Goal: Task Accomplishment & Management: Manage account settings

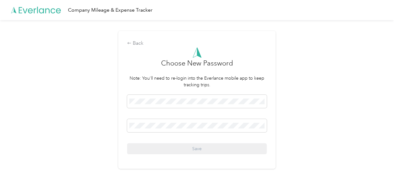
click at [348, 92] on div "Back Choose New Password Note: You'll need to re-login into the Everlance mobil…" at bounding box center [197, 102] width 394 height 165
click at [167, 97] on span at bounding box center [197, 101] width 140 height 13
click at [152, 122] on span at bounding box center [197, 125] width 140 height 13
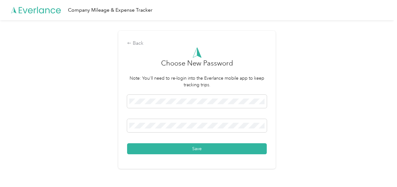
click at [190, 148] on button "Save" at bounding box center [197, 148] width 140 height 11
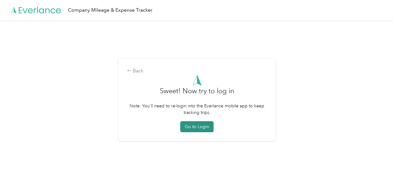
click at [196, 128] on button "Go to Login" at bounding box center [196, 126] width 33 height 11
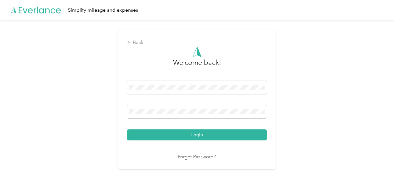
click at [356, 142] on div "Back Welcome back! Login Forgot Password?" at bounding box center [197, 102] width 394 height 165
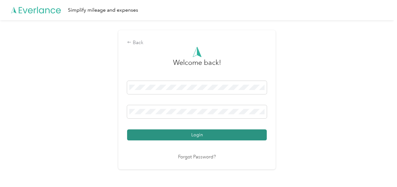
click at [205, 138] on button "Login" at bounding box center [197, 134] width 140 height 11
